Goal: Task Accomplishment & Management: Use online tool/utility

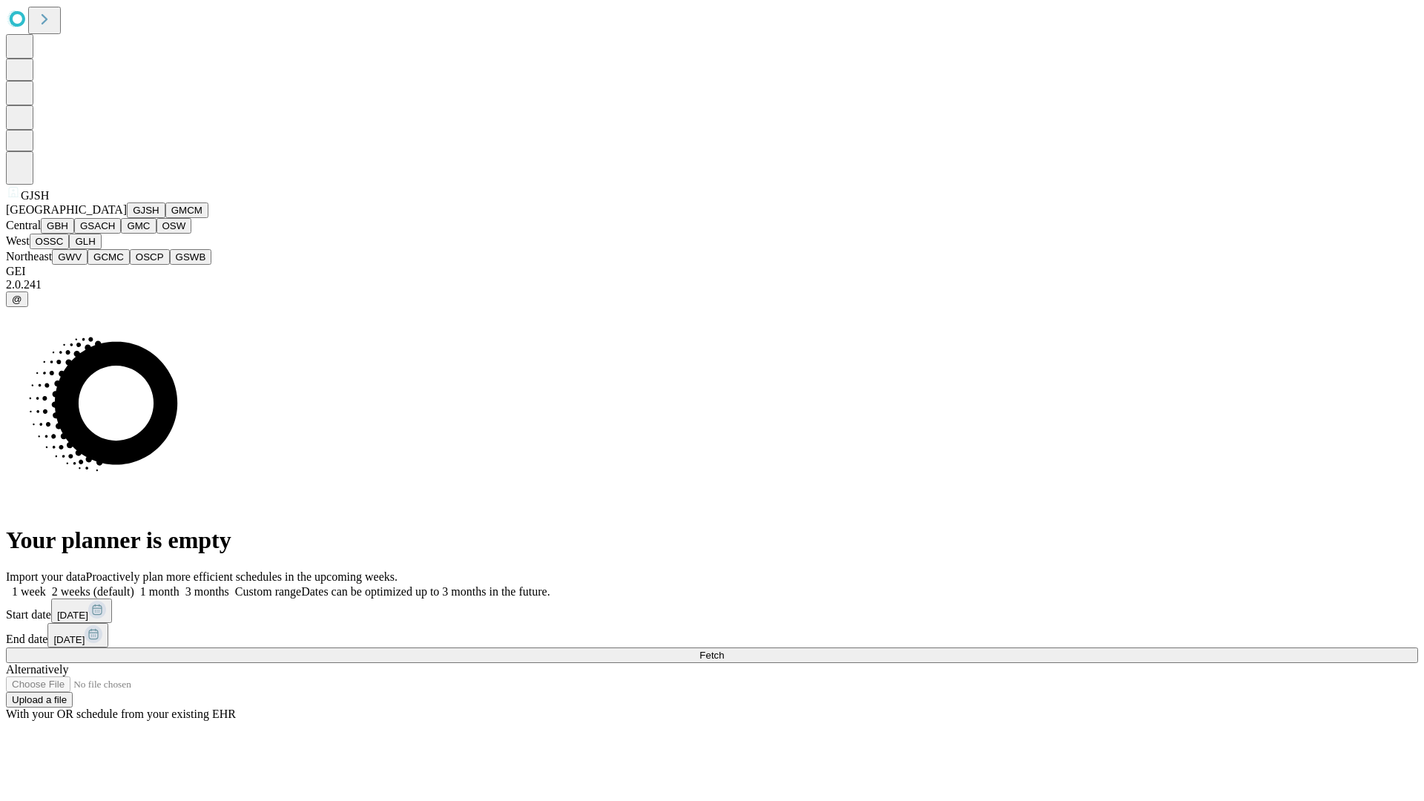
click at [127, 218] on button "GJSH" at bounding box center [146, 210] width 39 height 16
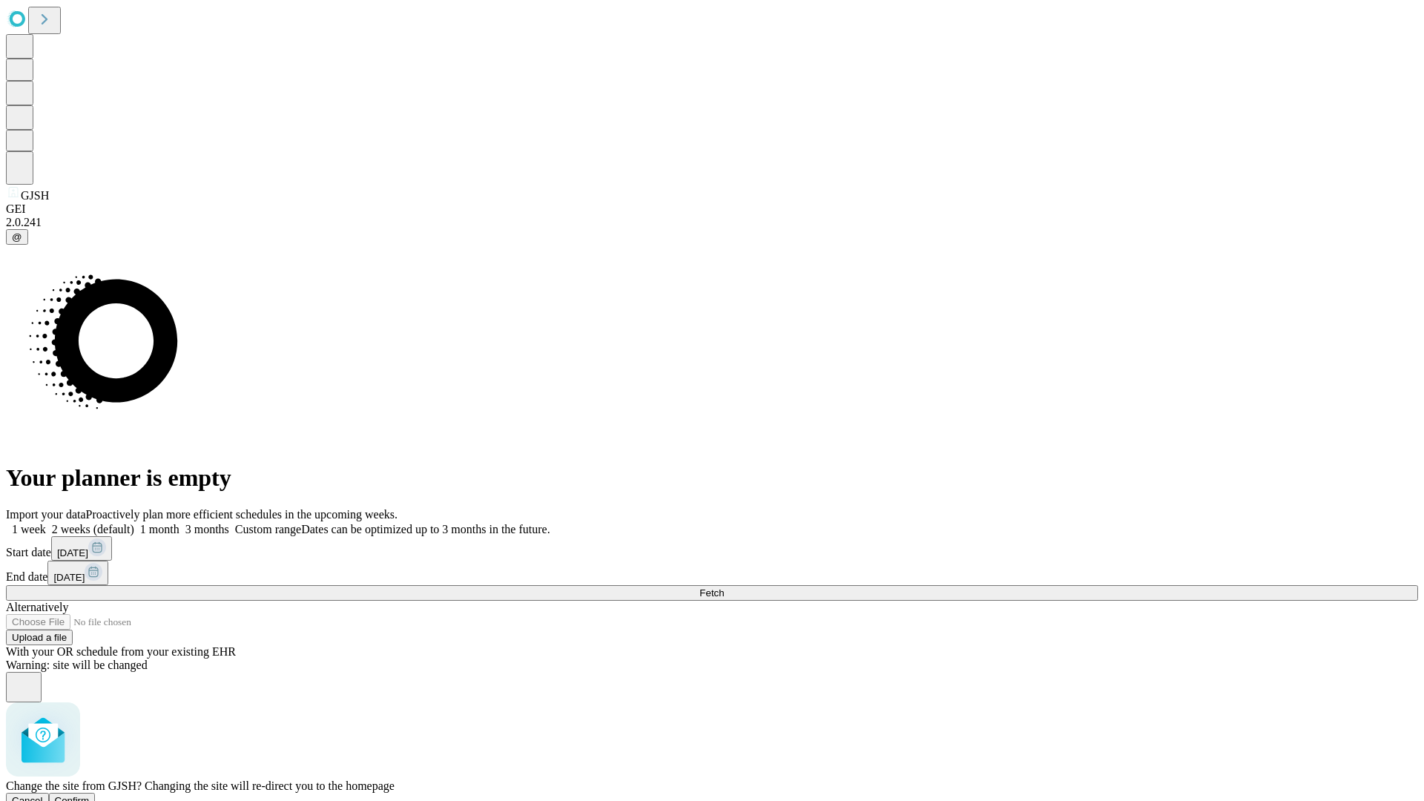
click at [90, 795] on span "Confirm" at bounding box center [72, 800] width 35 height 11
click at [134, 523] on label "2 weeks (default)" at bounding box center [90, 529] width 88 height 13
click at [724, 587] on span "Fetch" at bounding box center [711, 592] width 24 height 11
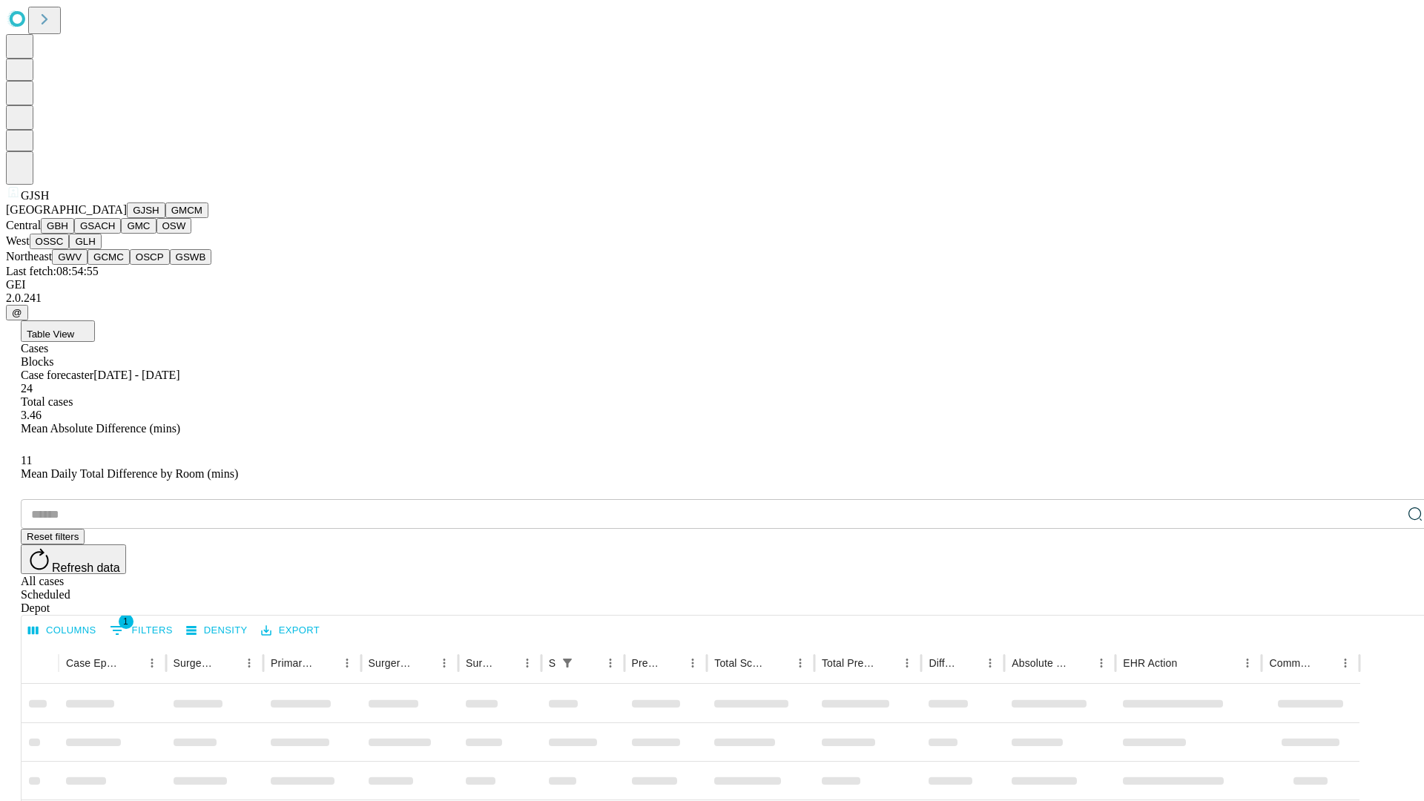
click at [165, 218] on button "GMCM" at bounding box center [186, 210] width 43 height 16
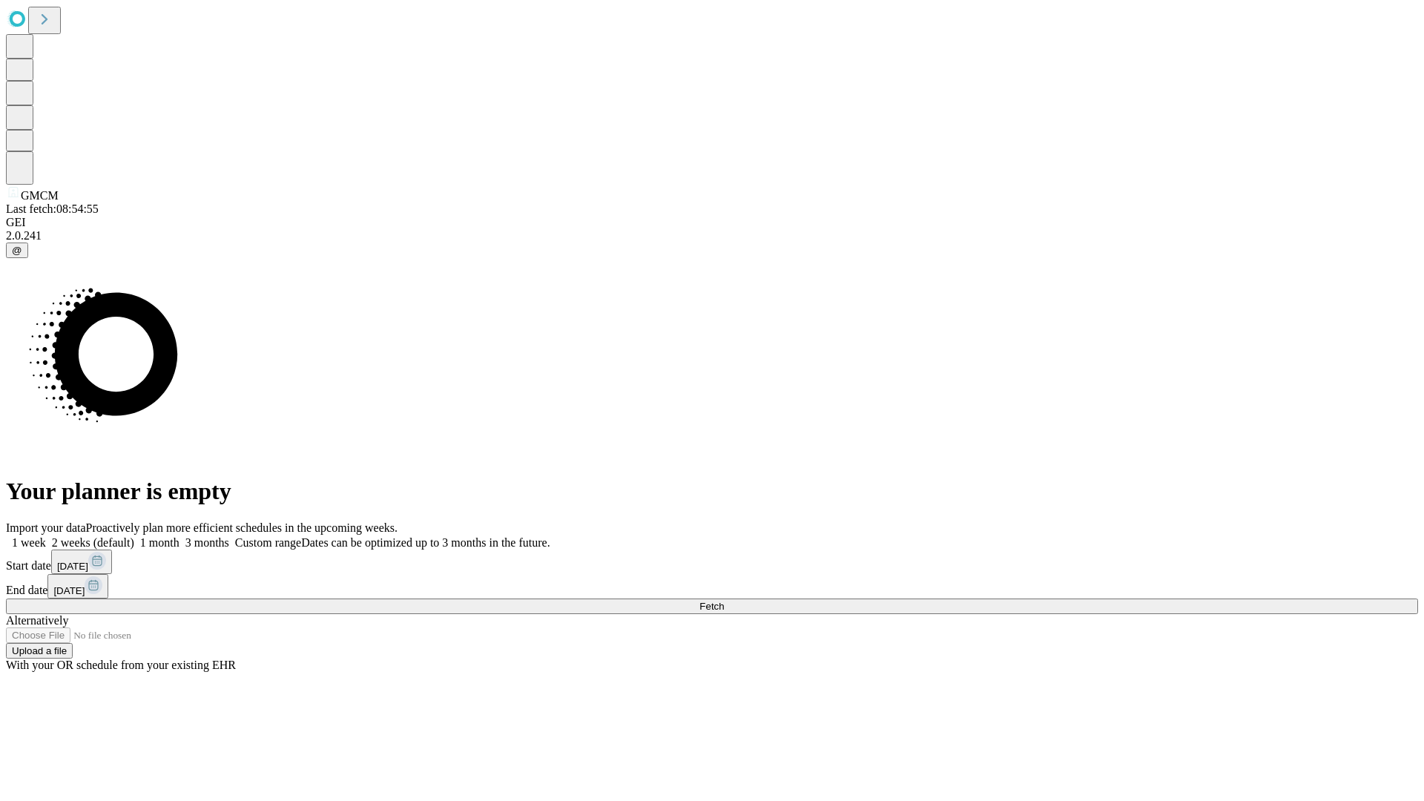
click at [724, 601] on span "Fetch" at bounding box center [711, 606] width 24 height 11
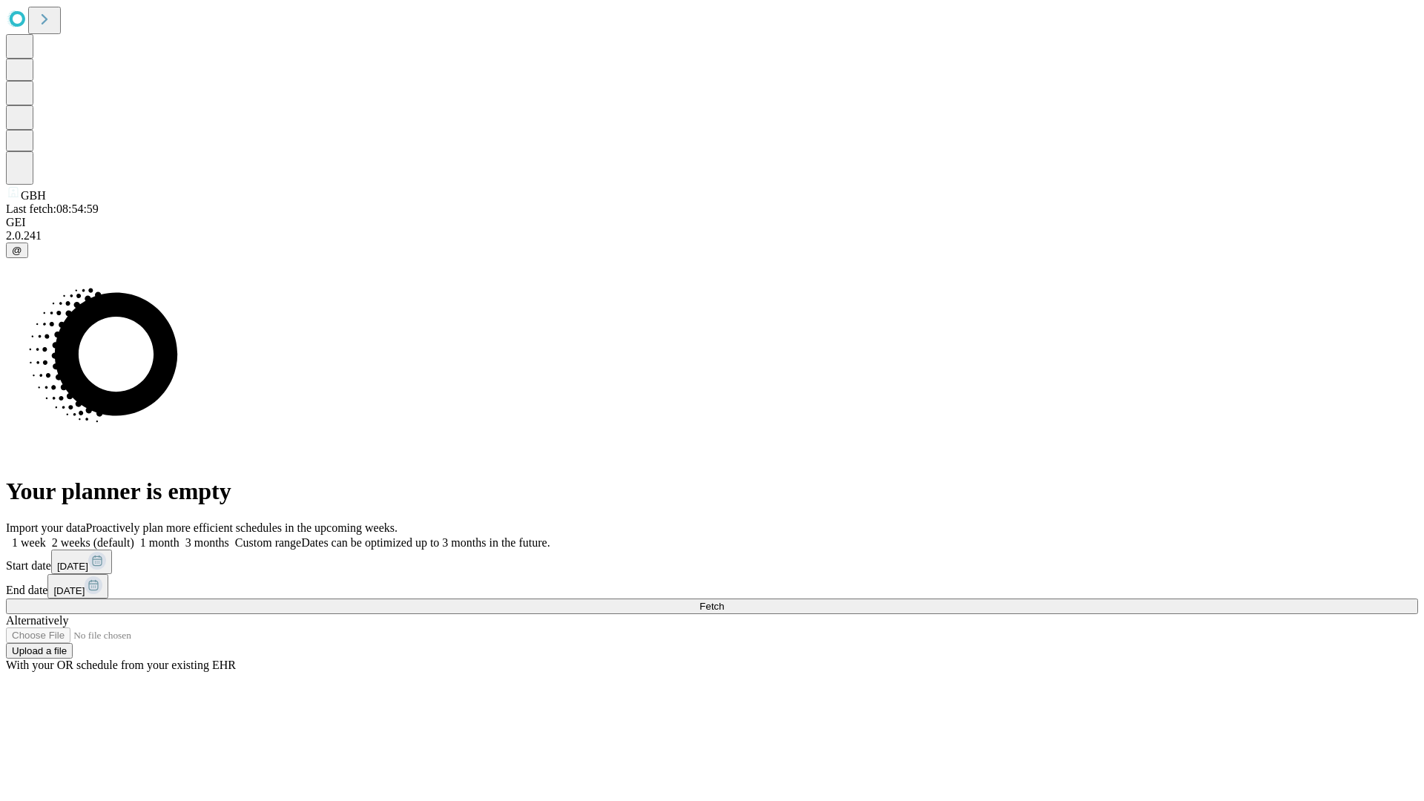
click at [724, 601] on span "Fetch" at bounding box center [711, 606] width 24 height 11
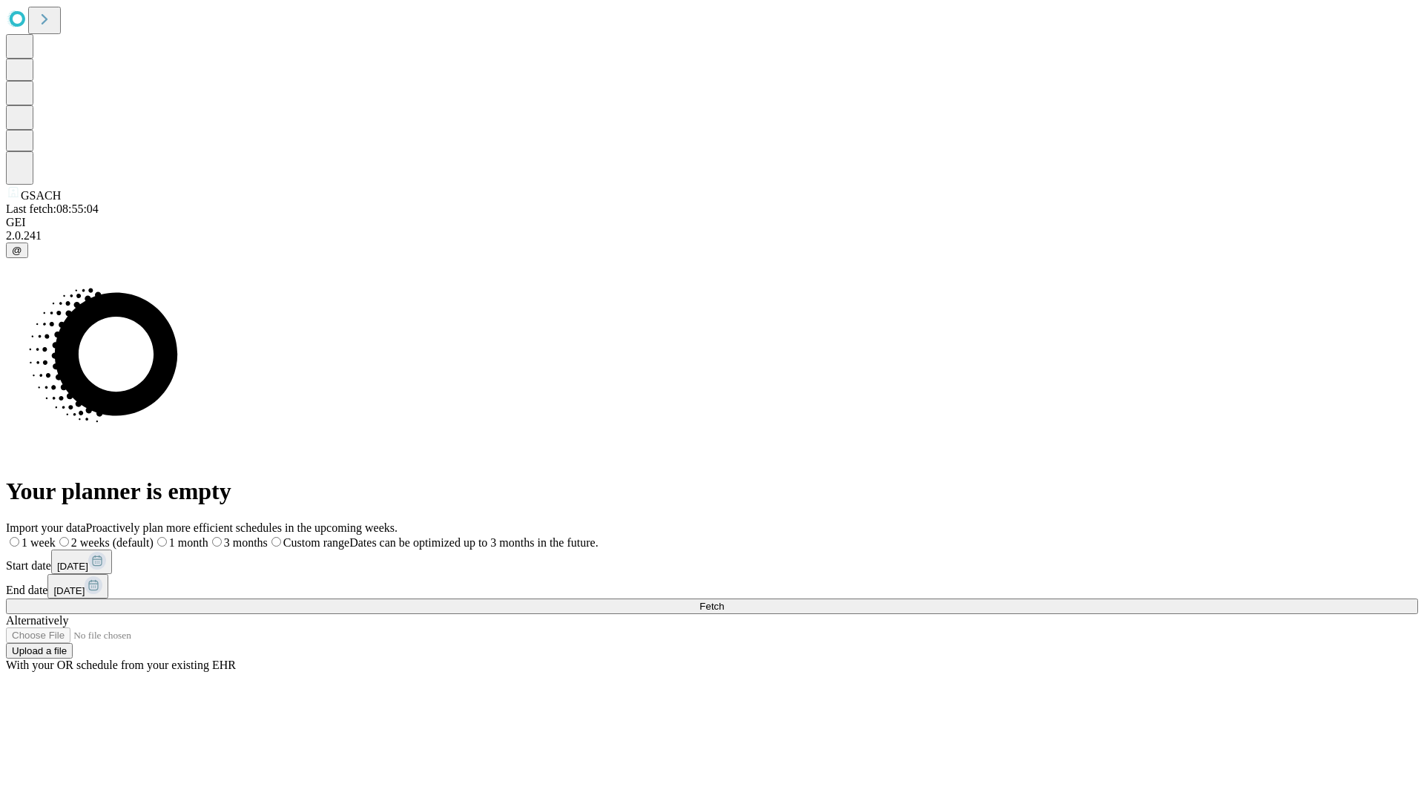
click at [154, 536] on label "2 weeks (default)" at bounding box center [105, 542] width 98 height 13
click at [724, 601] on span "Fetch" at bounding box center [711, 606] width 24 height 11
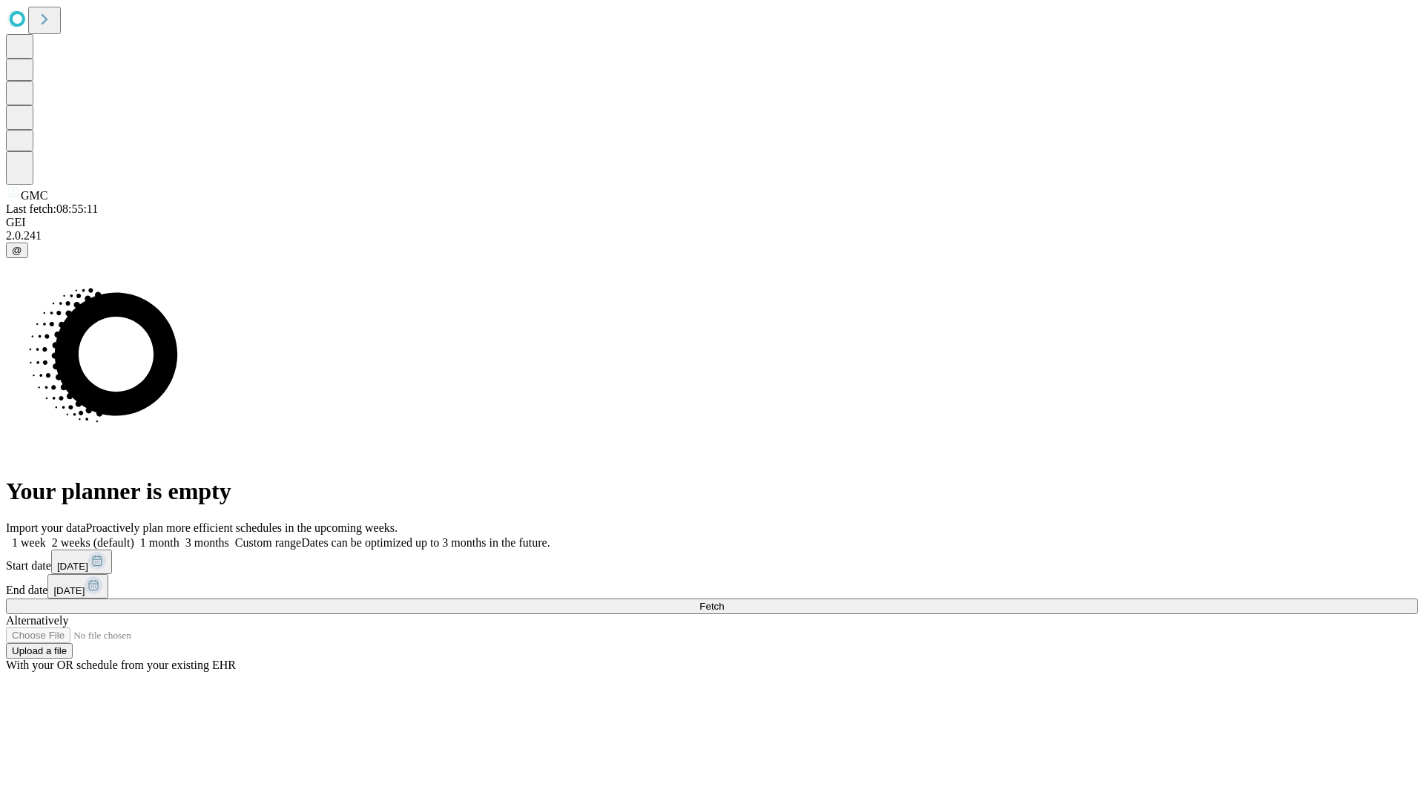
click at [134, 536] on label "2 weeks (default)" at bounding box center [90, 542] width 88 height 13
click at [724, 601] on span "Fetch" at bounding box center [711, 606] width 24 height 11
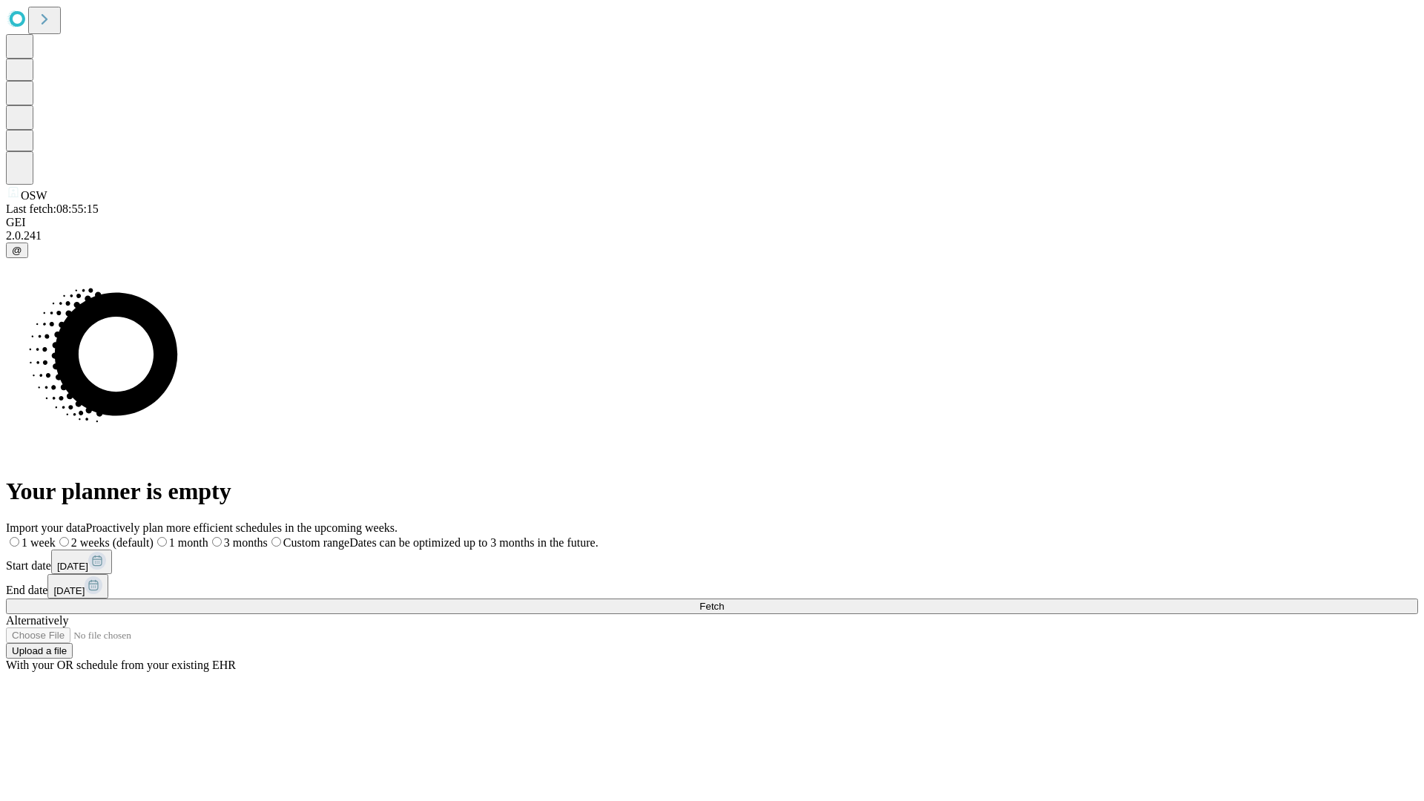
click at [724, 601] on span "Fetch" at bounding box center [711, 606] width 24 height 11
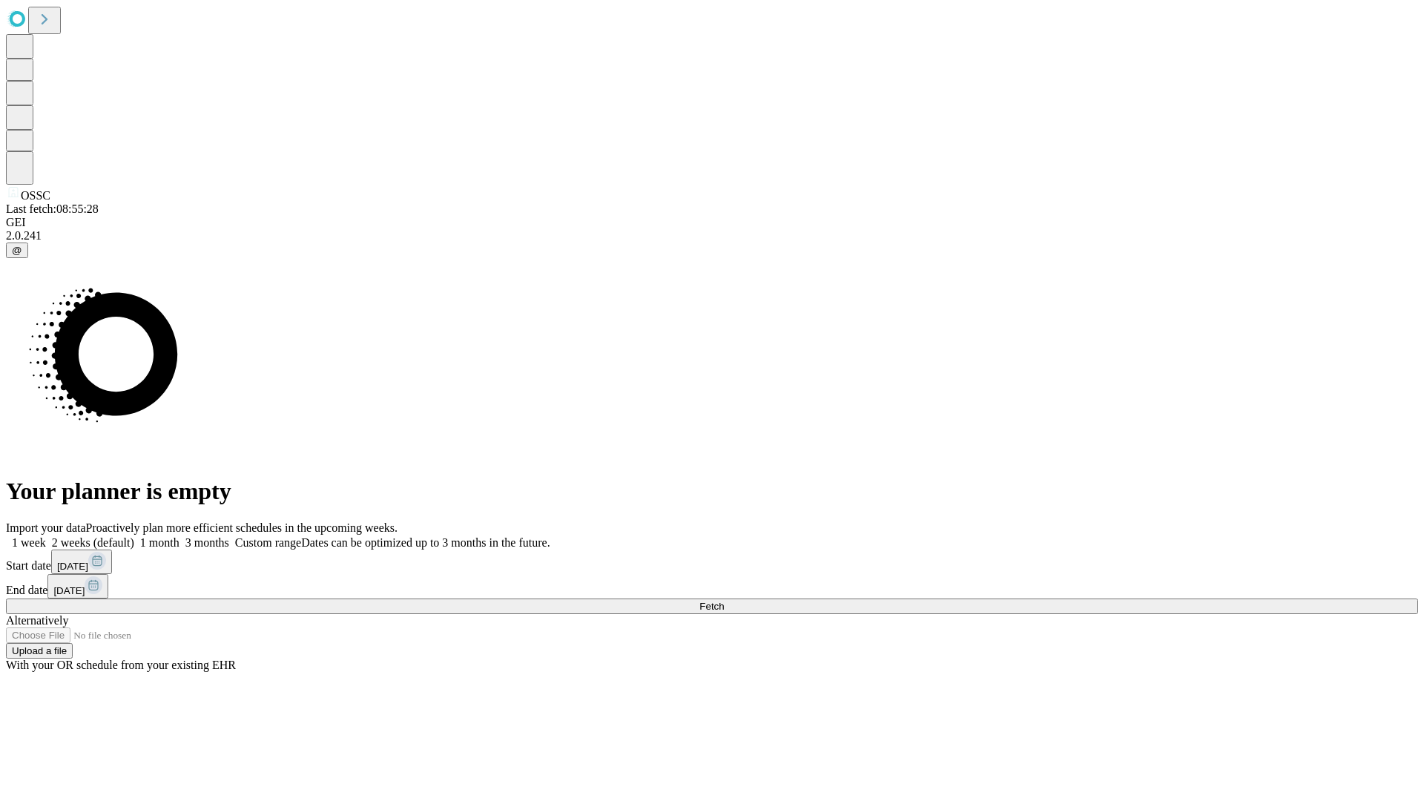
click at [134, 536] on label "2 weeks (default)" at bounding box center [90, 542] width 88 height 13
click at [724, 601] on span "Fetch" at bounding box center [711, 606] width 24 height 11
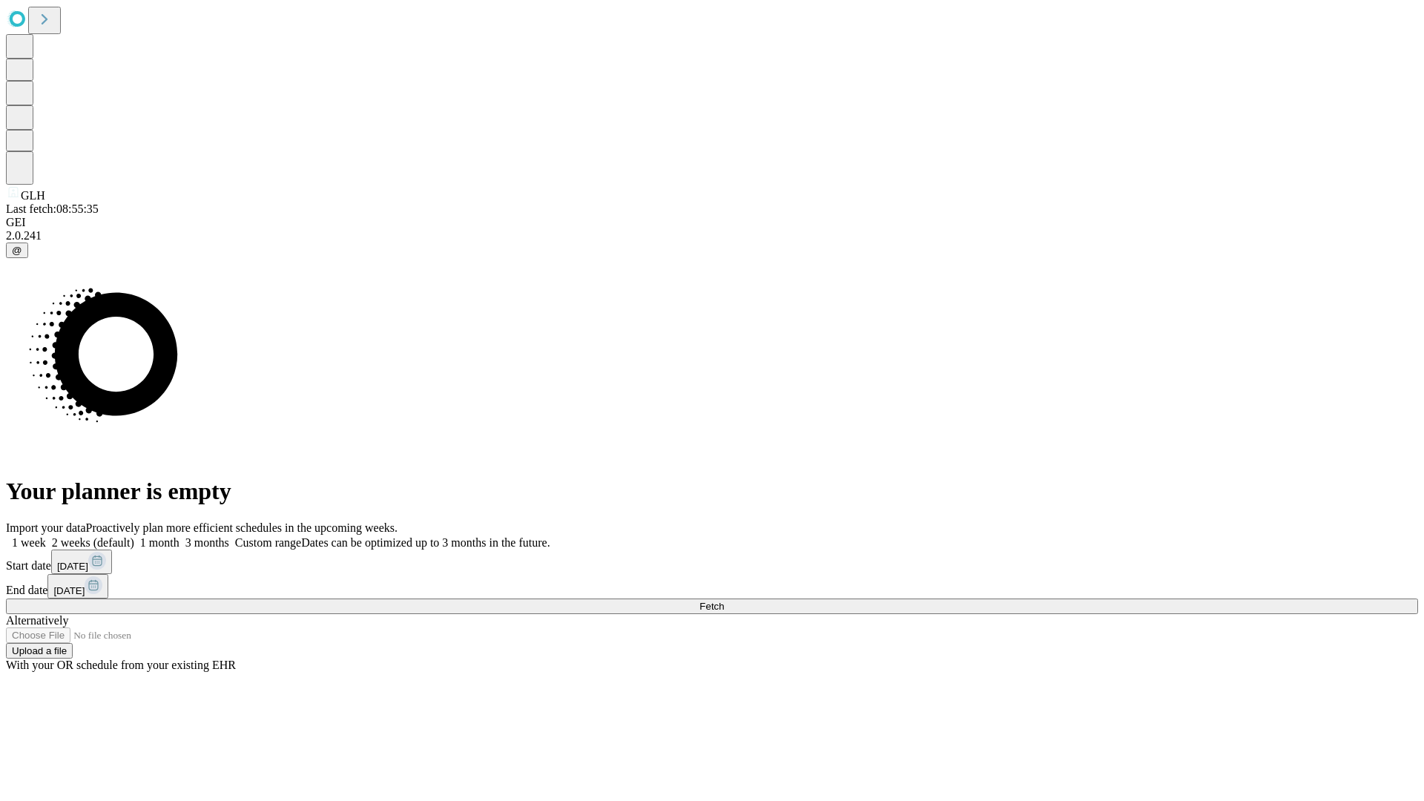
click at [134, 536] on label "2 weeks (default)" at bounding box center [90, 542] width 88 height 13
click at [724, 601] on span "Fetch" at bounding box center [711, 606] width 24 height 11
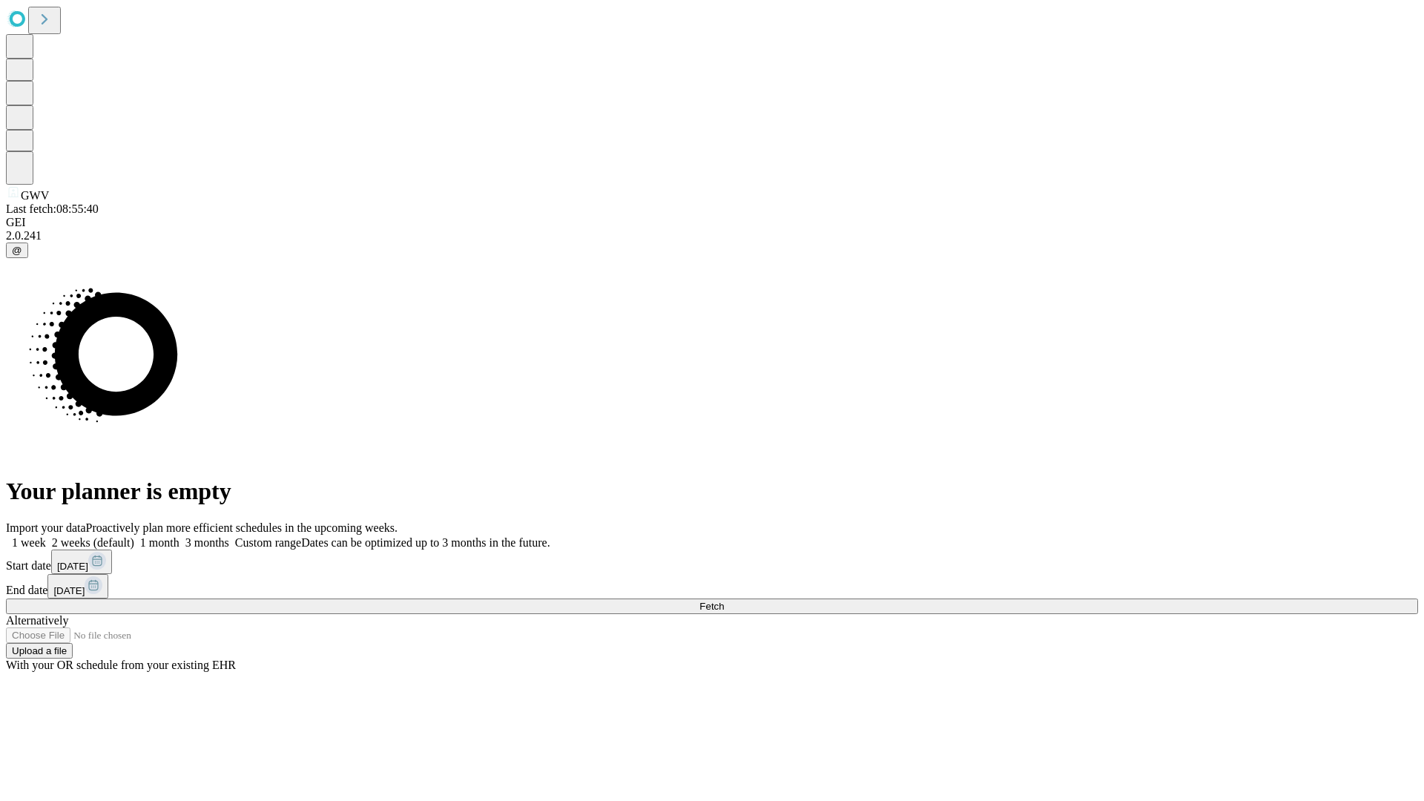
click at [724, 601] on span "Fetch" at bounding box center [711, 606] width 24 height 11
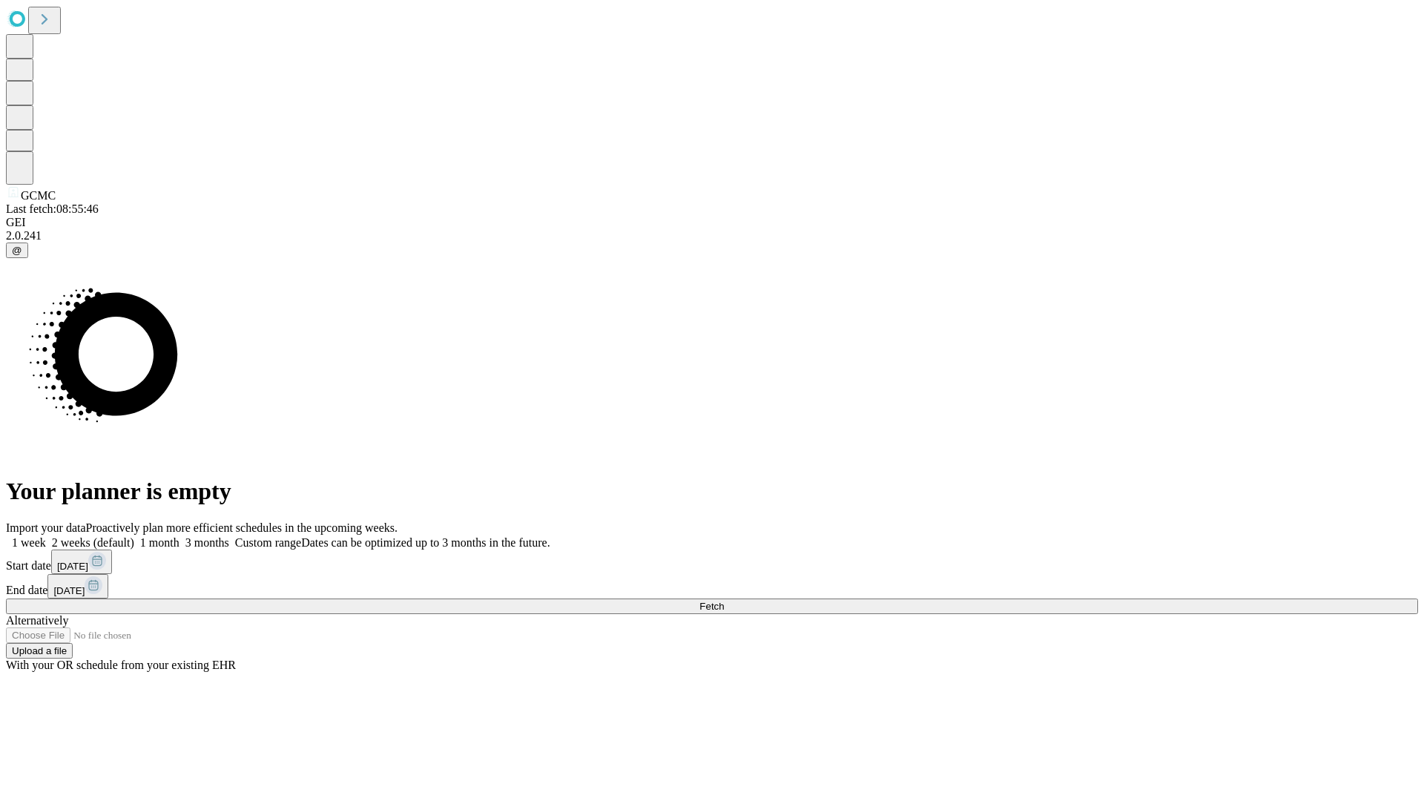
click at [134, 536] on label "2 weeks (default)" at bounding box center [90, 542] width 88 height 13
click at [724, 601] on span "Fetch" at bounding box center [711, 606] width 24 height 11
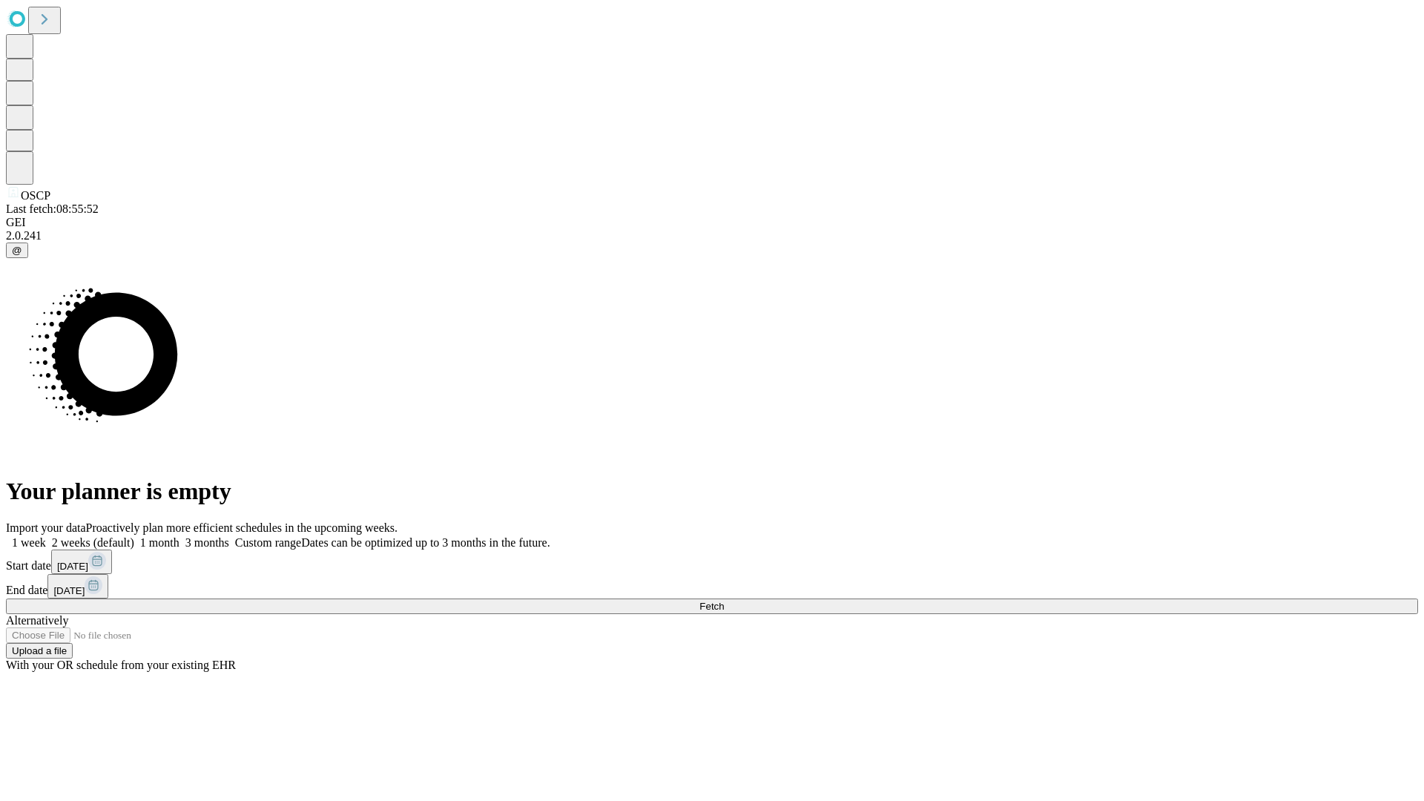
click at [134, 536] on label "2 weeks (default)" at bounding box center [90, 542] width 88 height 13
click at [724, 601] on span "Fetch" at bounding box center [711, 606] width 24 height 11
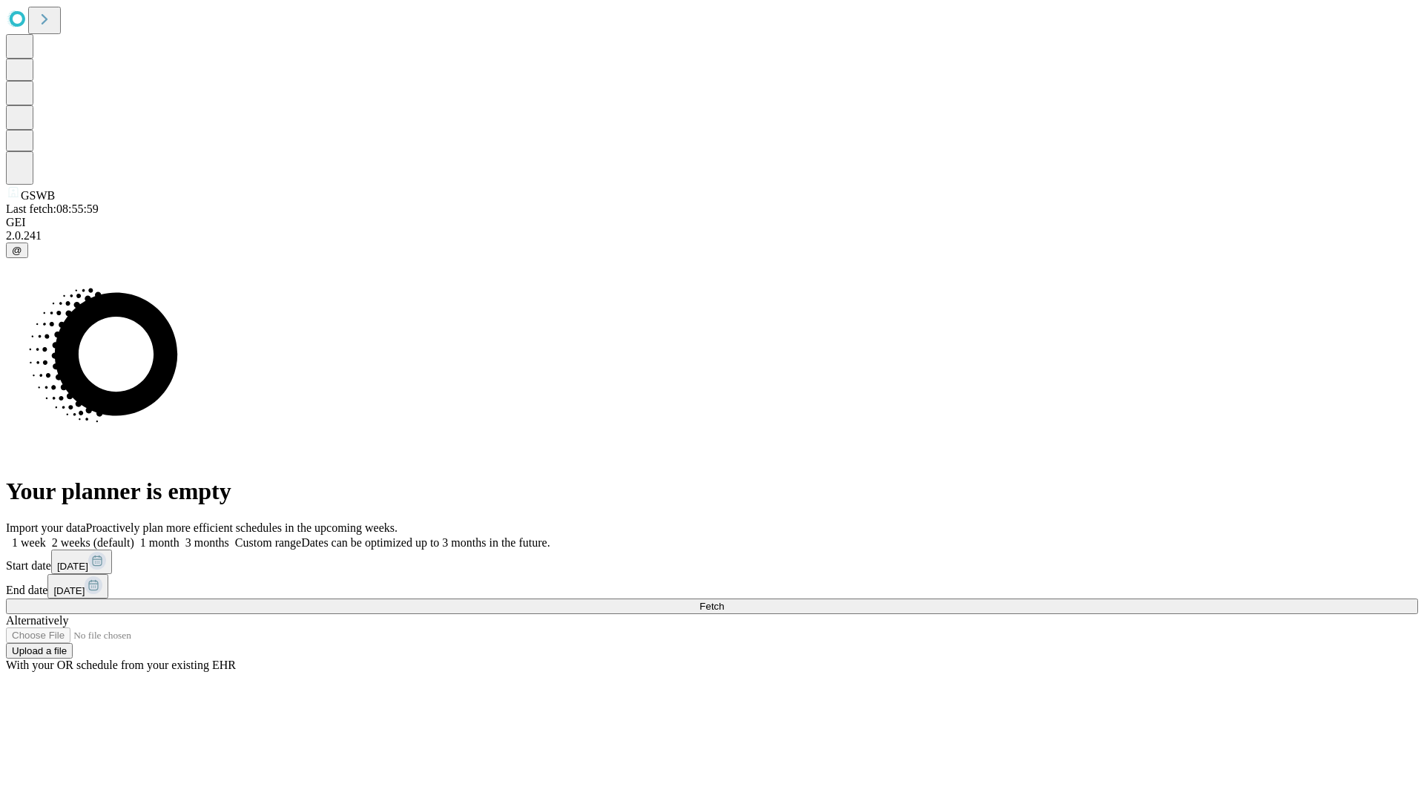
click at [134, 536] on label "2 weeks (default)" at bounding box center [90, 542] width 88 height 13
click at [724, 601] on span "Fetch" at bounding box center [711, 606] width 24 height 11
